Goal: Task Accomplishment & Management: Use online tool/utility

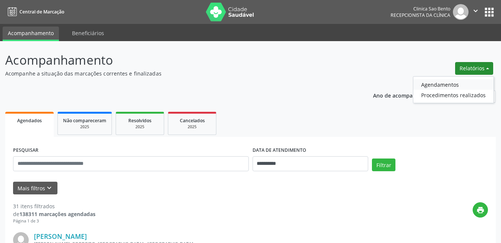
click at [460, 84] on link "Agendamentos" at bounding box center [454, 84] width 80 height 10
select select "*"
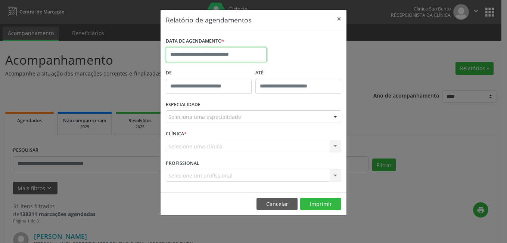
click at [218, 57] on body "**********" at bounding box center [253, 121] width 507 height 243
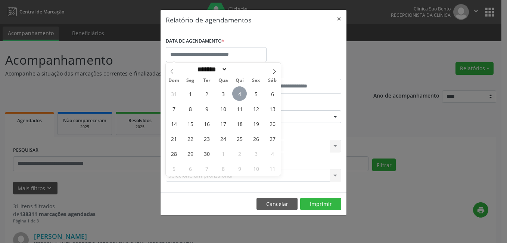
click at [240, 93] on span "4" at bounding box center [239, 93] width 15 height 15
type input "**********"
drag, startPoint x: 242, startPoint y: 96, endPoint x: 247, endPoint y: 103, distance: 8.6
click at [242, 95] on span "4" at bounding box center [239, 93] width 15 height 15
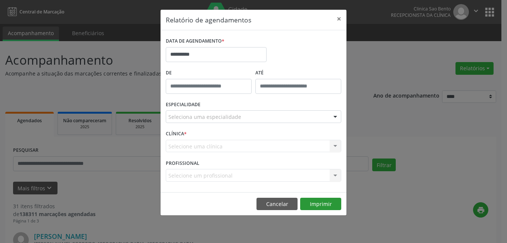
click at [313, 203] on button "Imprimir" at bounding box center [320, 204] width 41 height 13
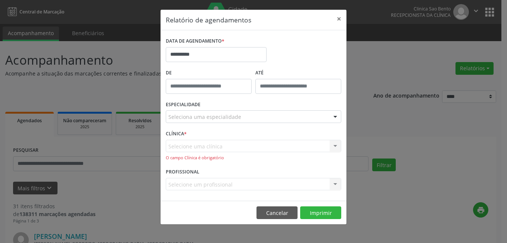
click at [253, 115] on div "Seleciona uma especialidade" at bounding box center [253, 116] width 175 height 13
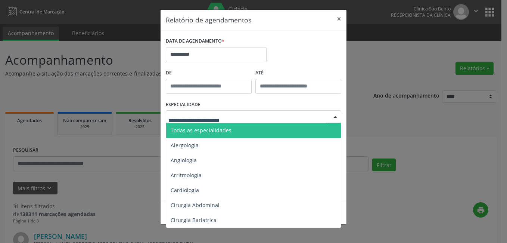
click at [247, 127] on span "Todas as especialidades" at bounding box center [254, 130] width 176 height 15
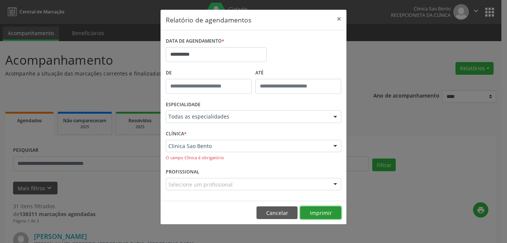
click at [325, 215] on button "Imprimir" at bounding box center [320, 212] width 41 height 13
